Goal: Use online tool/utility: Utilize a website feature to perform a specific function

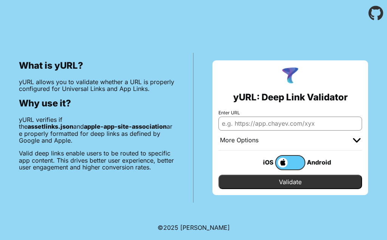
click at [361, 139] on div "More Options" at bounding box center [291, 141] width 144 height 20
click at [360, 141] on img at bounding box center [357, 140] width 8 height 5
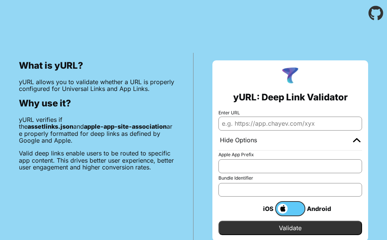
click at [231, 191] on input "Bundle Identifier" at bounding box center [291, 190] width 144 height 14
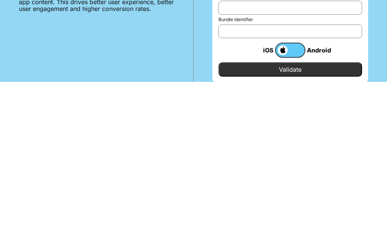
click at [232, 183] on input "Bundle Identifier" at bounding box center [291, 190] width 144 height 14
paste input "com.spotify.iOS-SDK-Quick-Start."
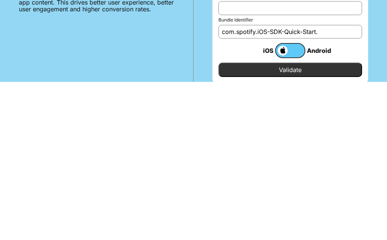
scroll to position [34, 0]
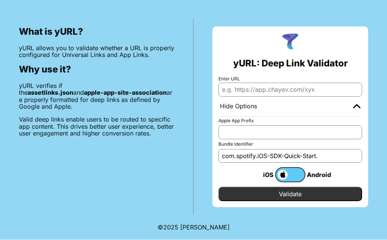
type input "com.spotify.iOS-SDK-Quick-Start."
click at [296, 195] on input "Validate" at bounding box center [291, 195] width 144 height 14
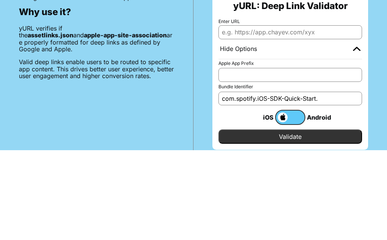
scroll to position [0, 0]
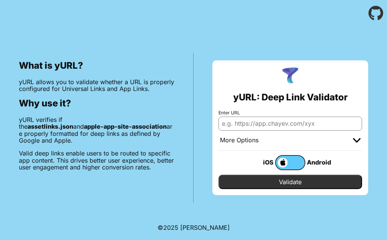
click at [359, 140] on img at bounding box center [357, 140] width 8 height 5
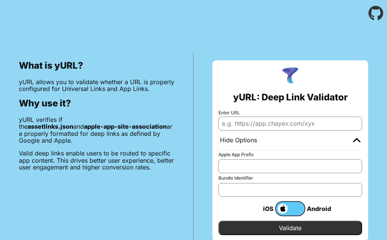
click at [262, 119] on input "Enter URL" at bounding box center [291, 124] width 144 height 14
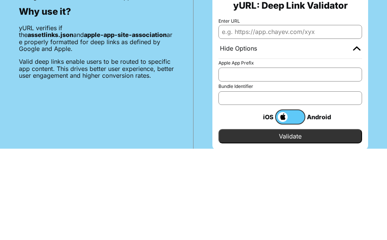
click at [243, 117] on input "Enter URL" at bounding box center [291, 124] width 144 height 14
paste input "spotify-ios-quick-start://spotify-login-callback"
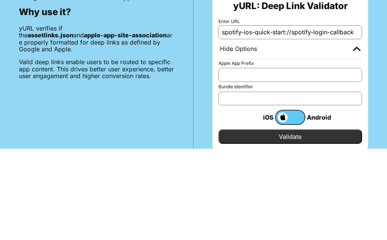
scroll to position [34, 0]
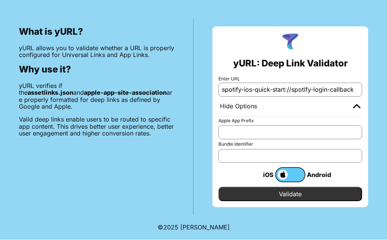
type input "spotify-ios-quick-start://spotify-login-callback"
click at [327, 194] on input "Validate" at bounding box center [291, 195] width 144 height 14
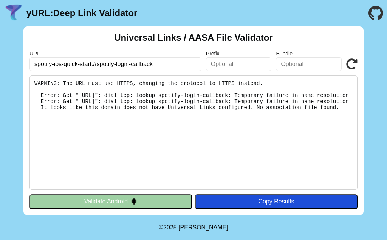
click at [307, 65] on input "text" at bounding box center [309, 64] width 66 height 14
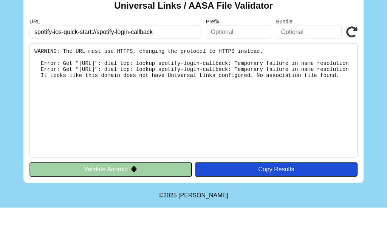
click at [308, 57] on input "text" at bounding box center [309, 64] width 66 height 14
paste input "com.spotify.iOS-SDK-Quick-Start"
type input "com.spotify.iOS-SDK-Quick-Start"
click at [355, 59] on icon at bounding box center [351, 64] width 11 height 11
